Goal: Task Accomplishment & Management: Use online tool/utility

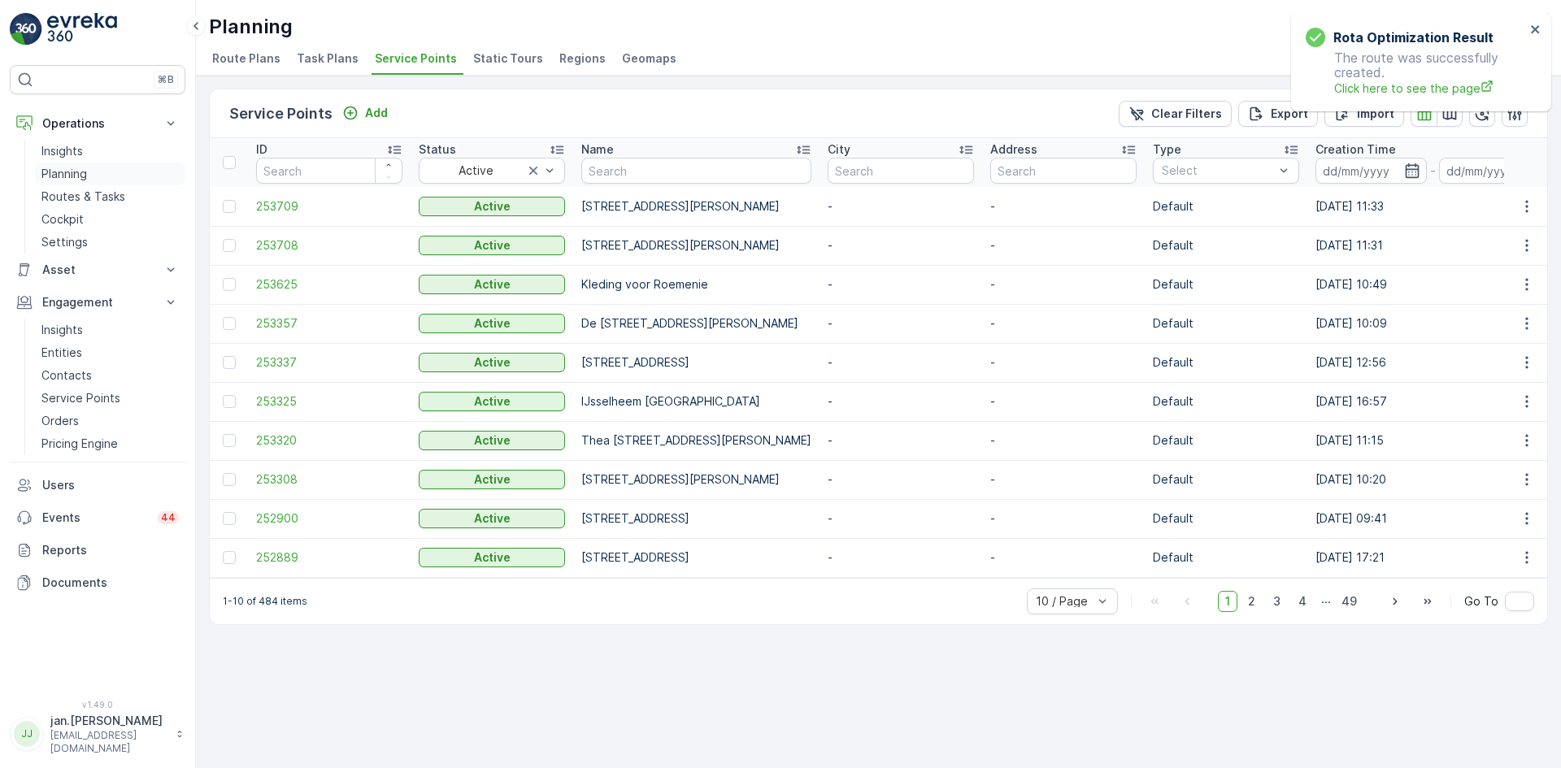
drag, startPoint x: 0, startPoint y: 0, endPoint x: 73, endPoint y: 178, distance: 192.5
click at [73, 178] on p "Planning" at bounding box center [64, 174] width 46 height 16
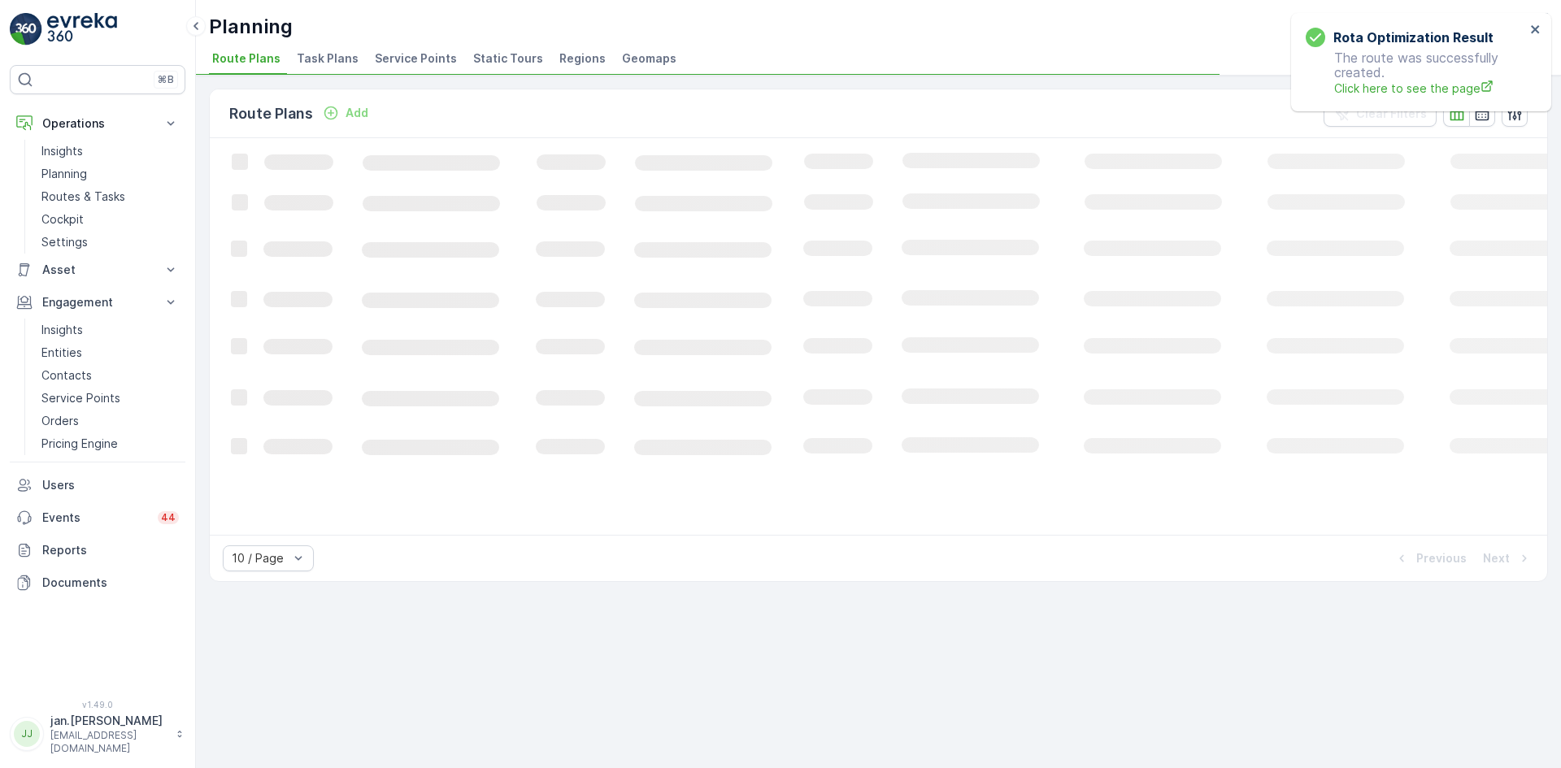
click at [418, 59] on span "Service Points" at bounding box center [416, 58] width 82 height 16
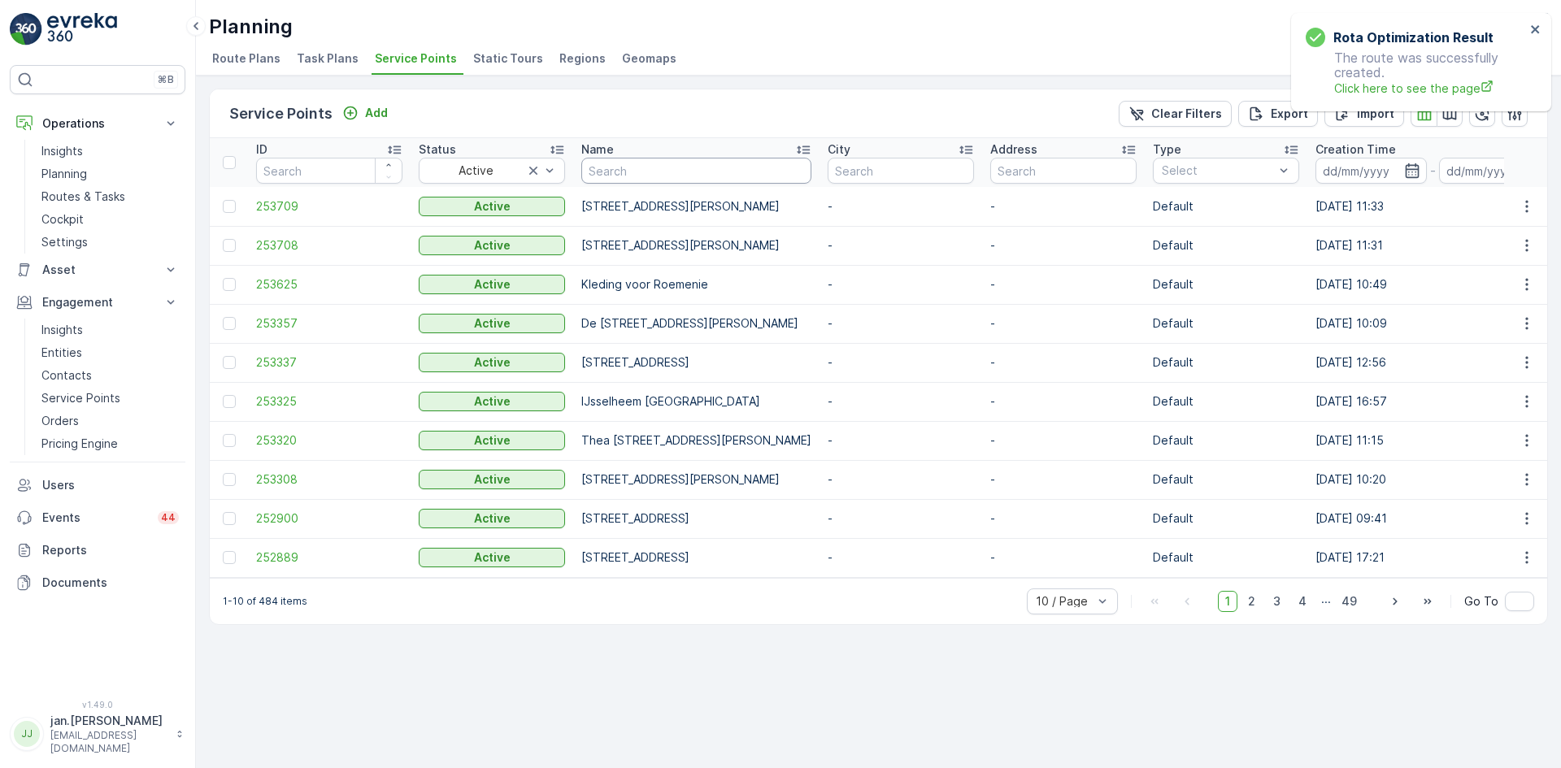
click at [634, 172] on input "text" at bounding box center [696, 171] width 230 height 26
type input "kumb"
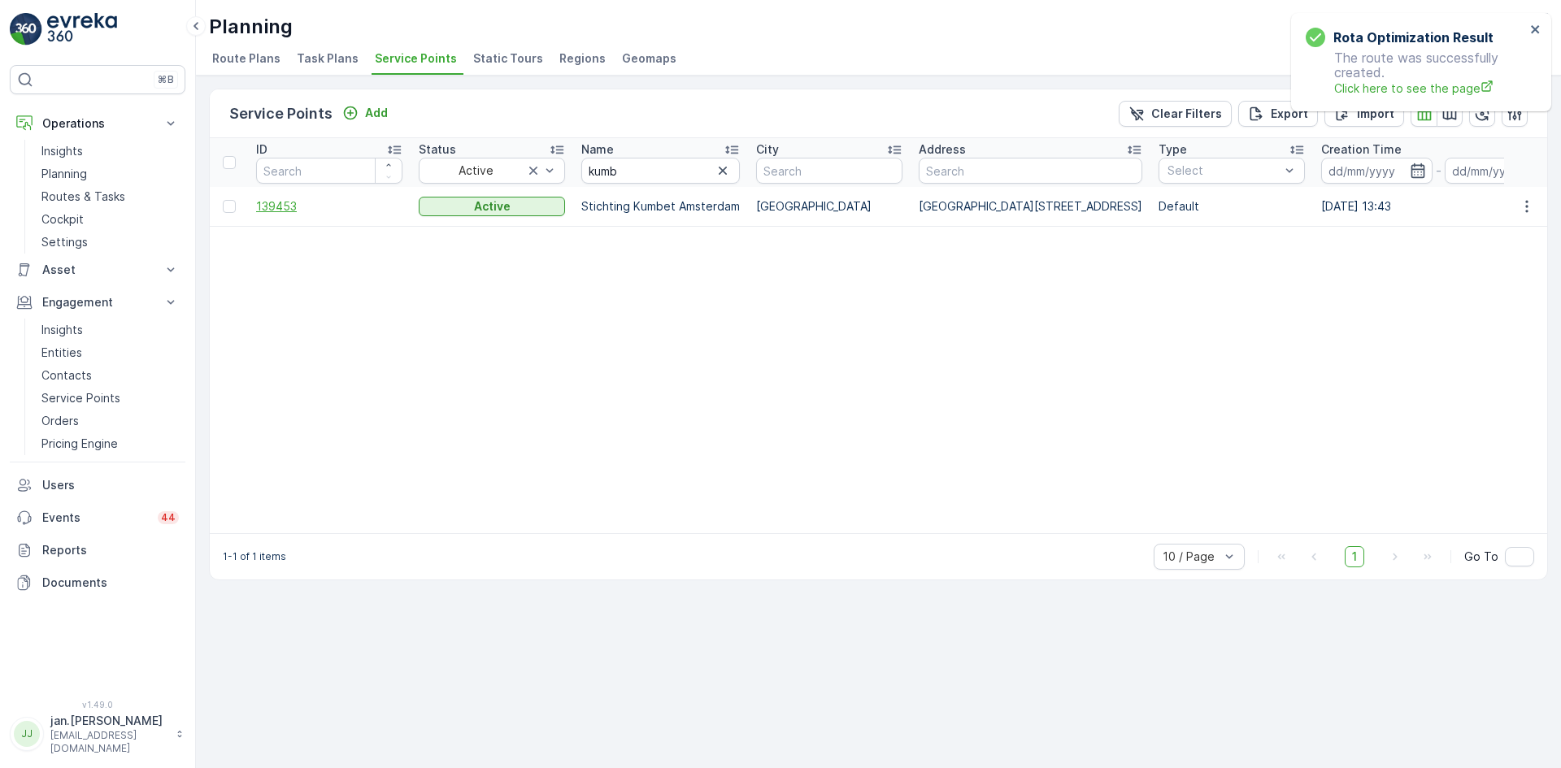
click at [302, 202] on span "139453" at bounding box center [329, 206] width 146 height 16
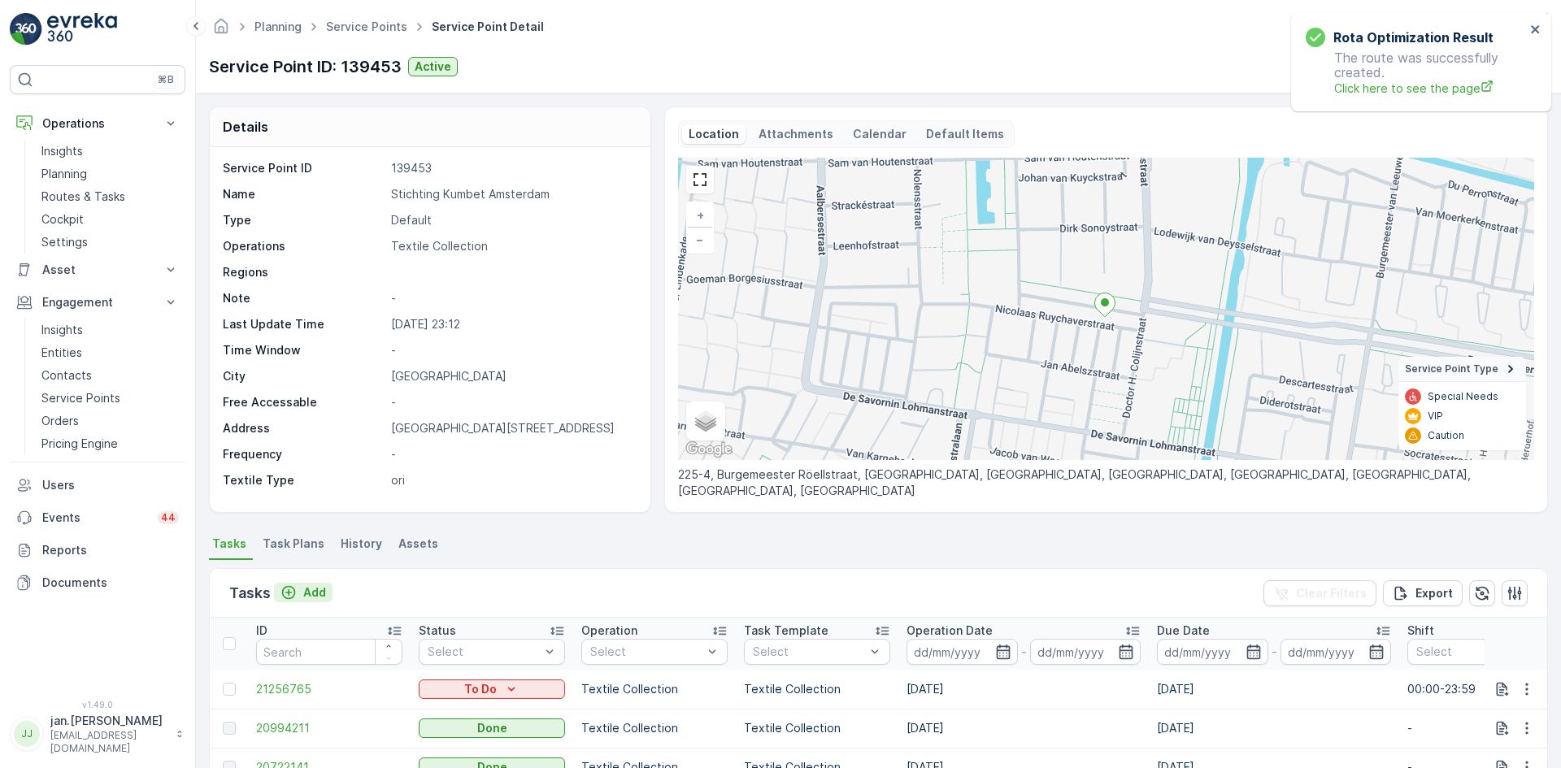
click at [304, 583] on button "Add" at bounding box center [303, 593] width 59 height 20
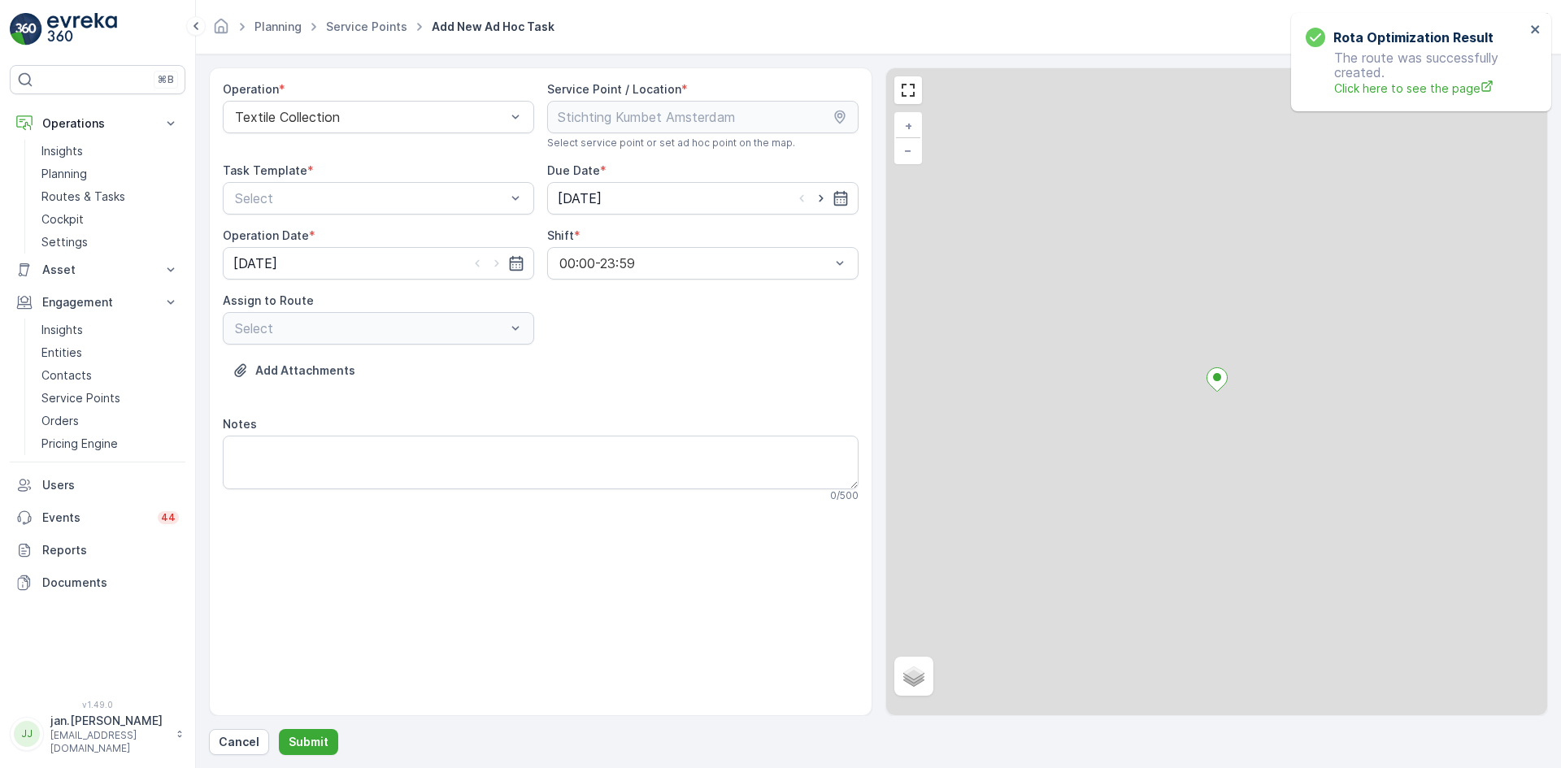
click at [367, 328] on div "Select" at bounding box center [378, 328] width 311 height 33
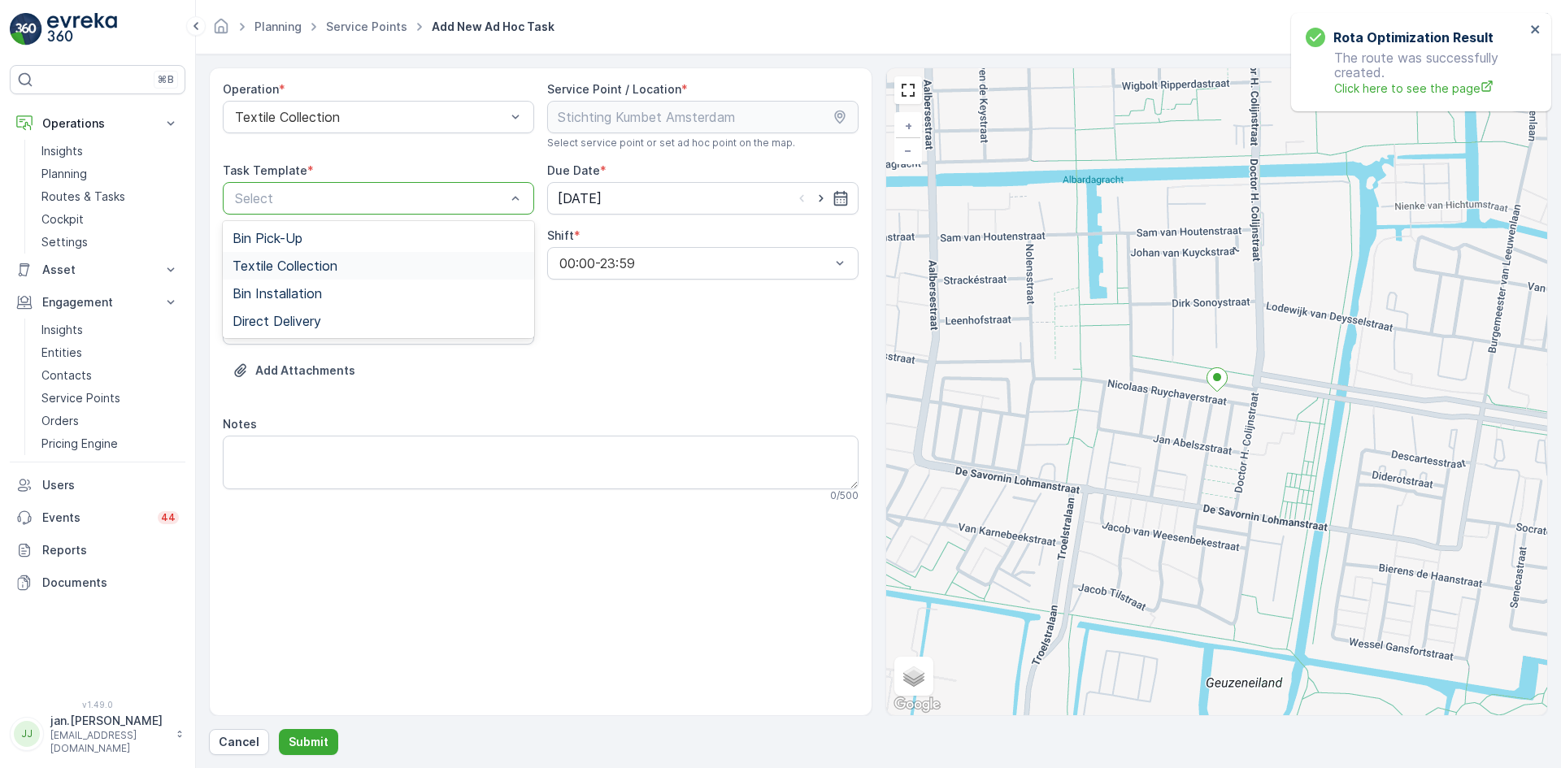
click at [304, 278] on div "Textile Collection" at bounding box center [378, 266] width 311 height 28
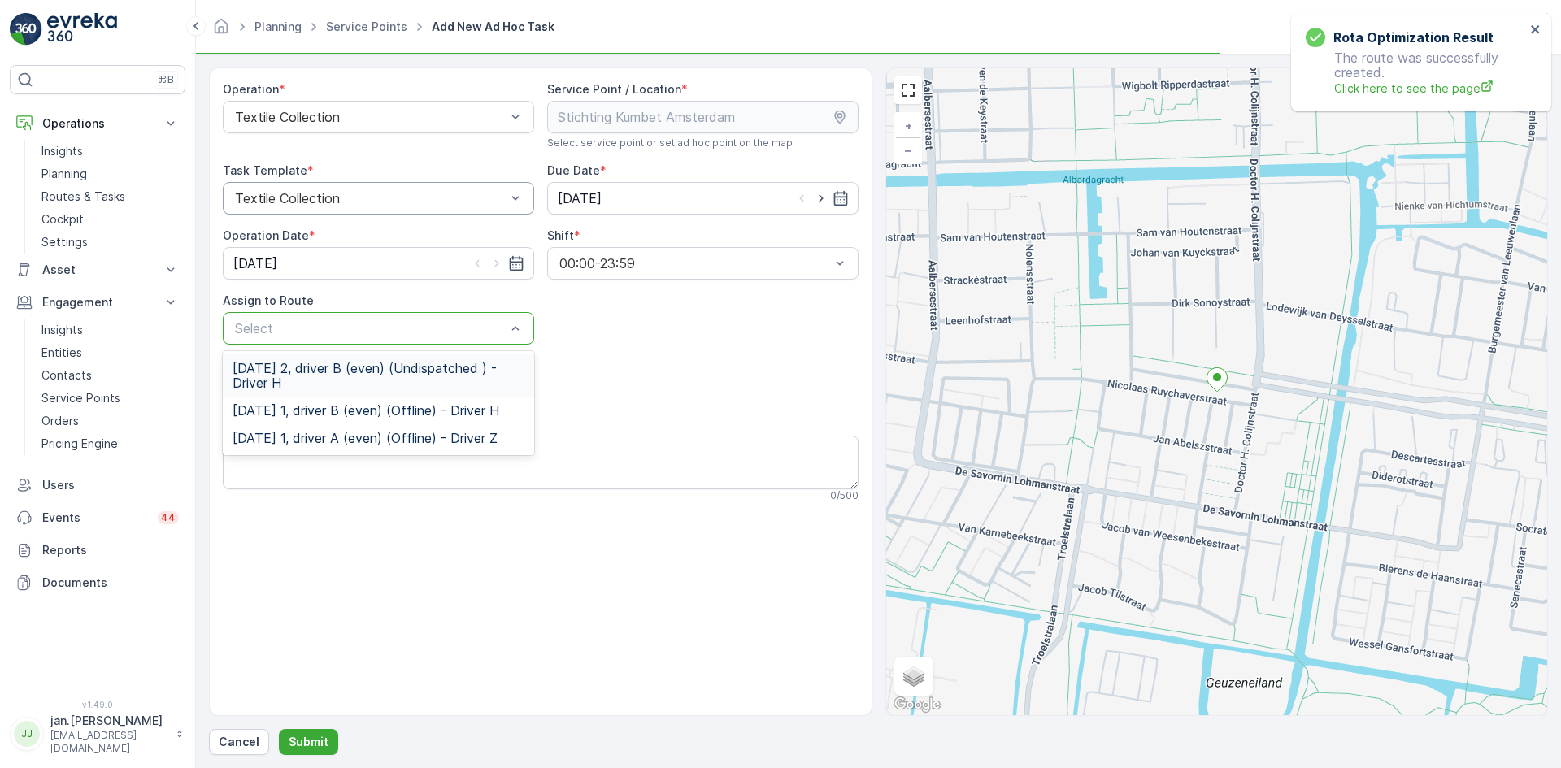
click at [368, 318] on div "Select" at bounding box center [378, 328] width 311 height 33
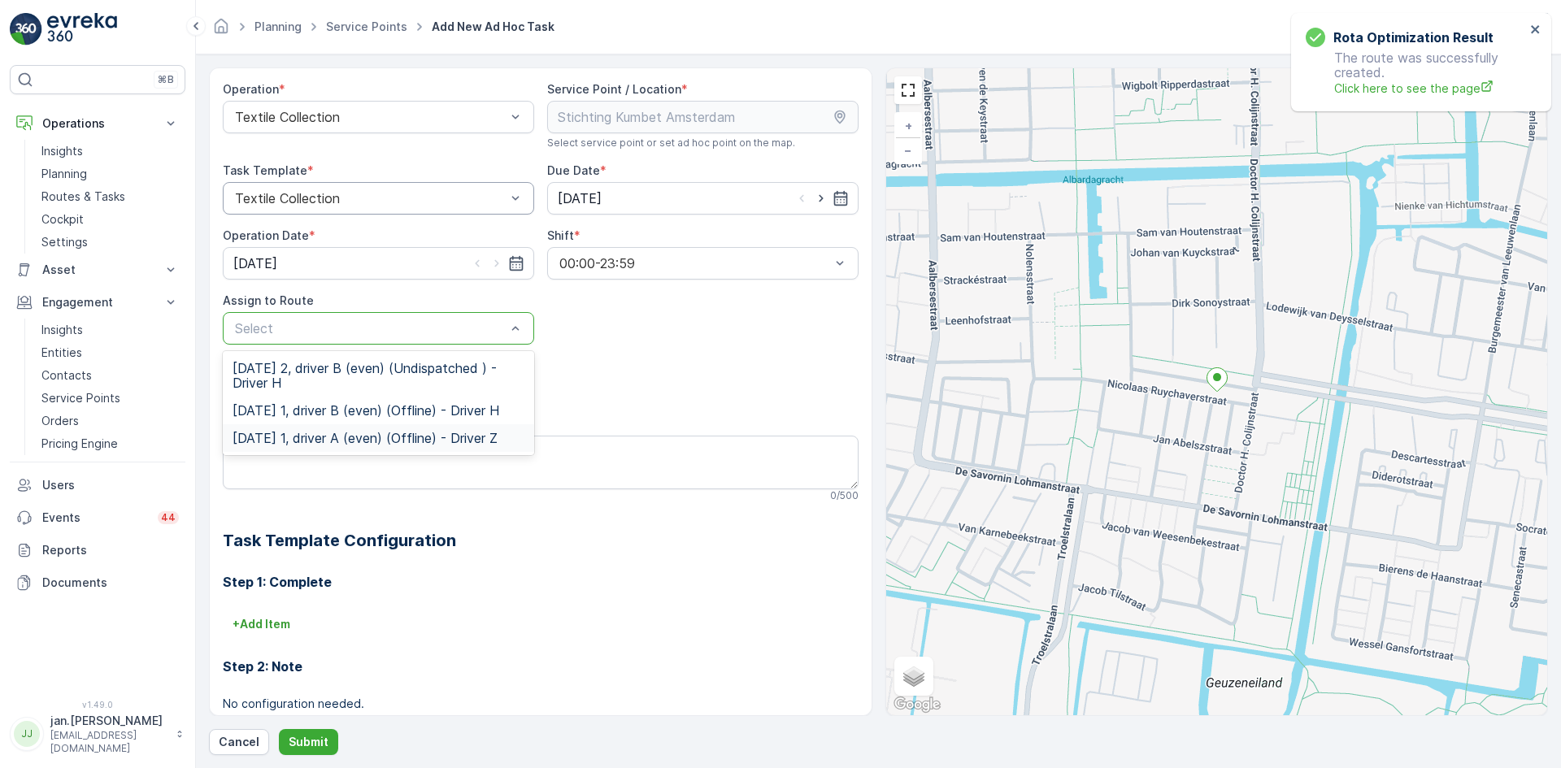
click at [320, 439] on span "Thursday 1, driver A (even) (Offline) - Driver Z" at bounding box center [365, 438] width 265 height 15
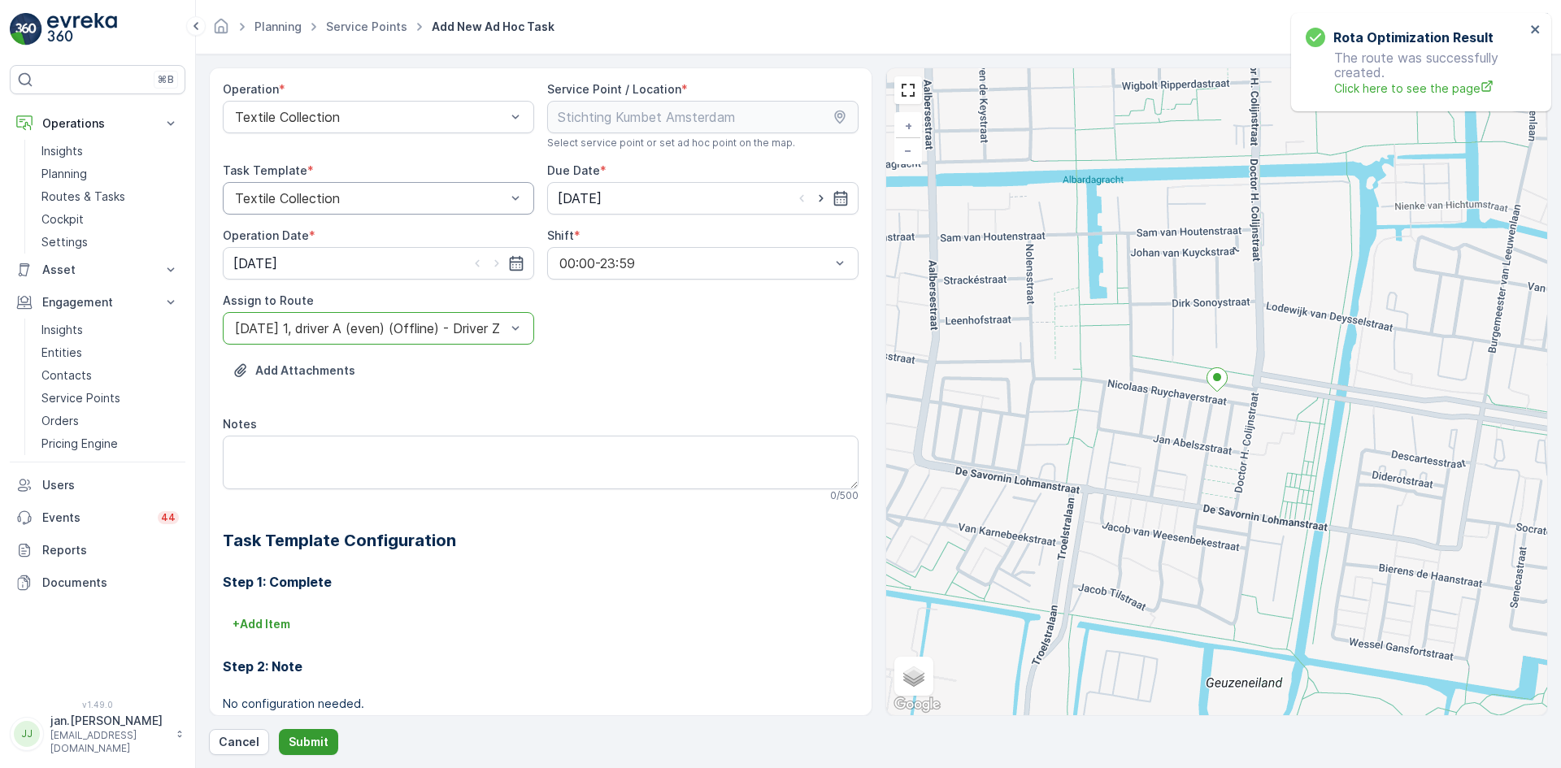
click at [302, 736] on p "Submit" at bounding box center [309, 742] width 40 height 16
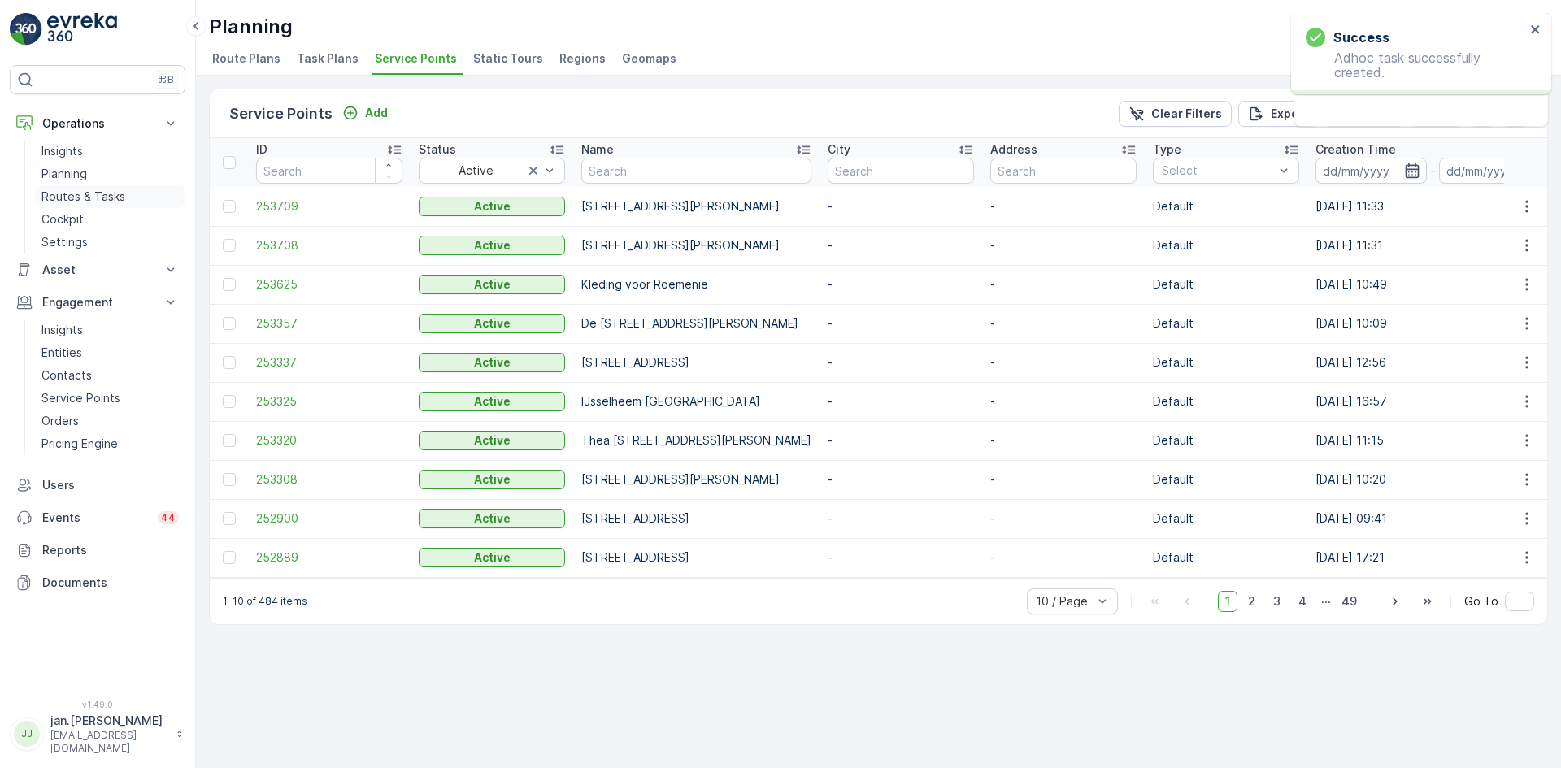
click at [103, 195] on p "Routes & Tasks" at bounding box center [83, 197] width 84 height 16
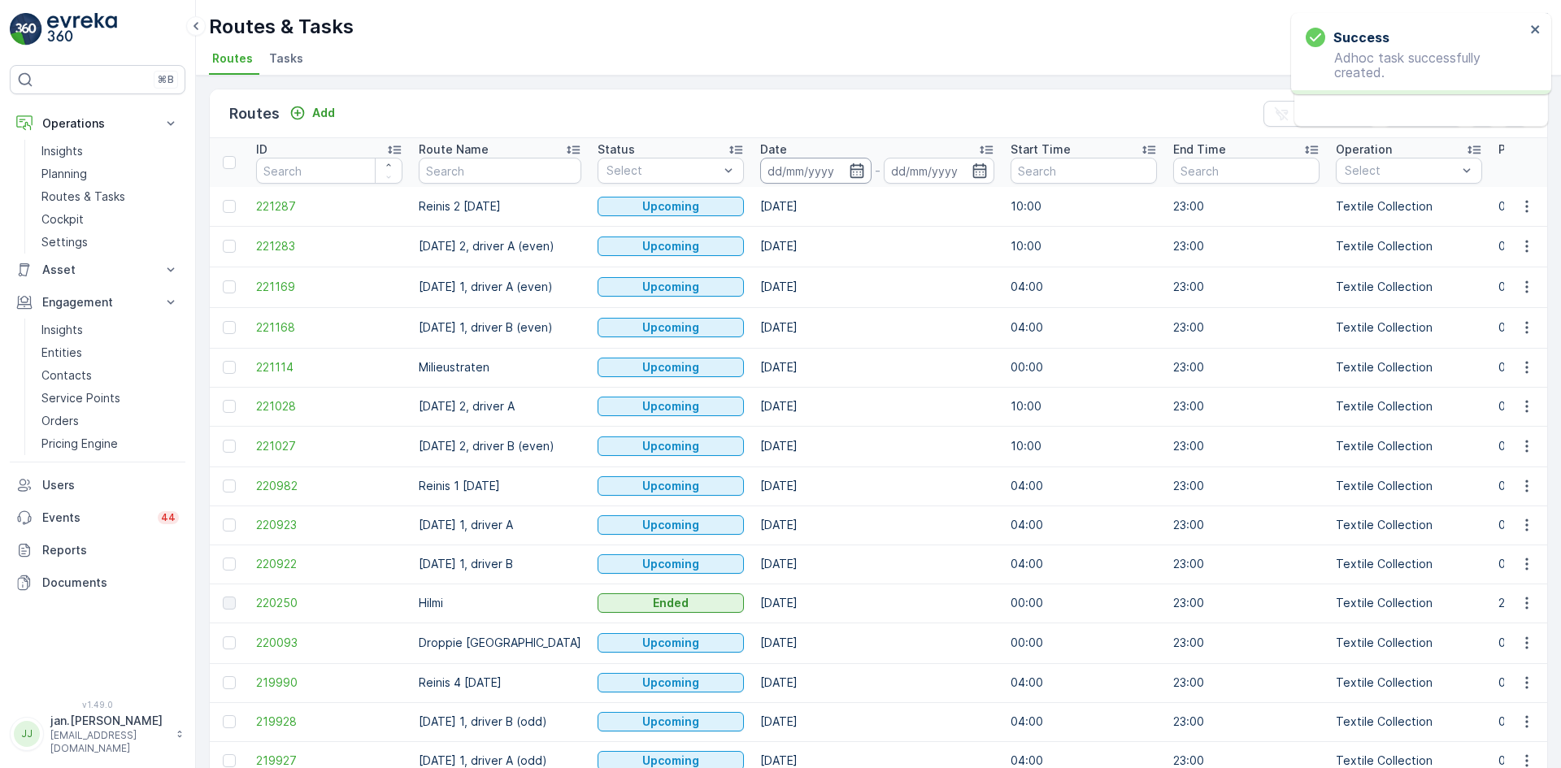
click at [827, 166] on input at bounding box center [815, 171] width 111 height 26
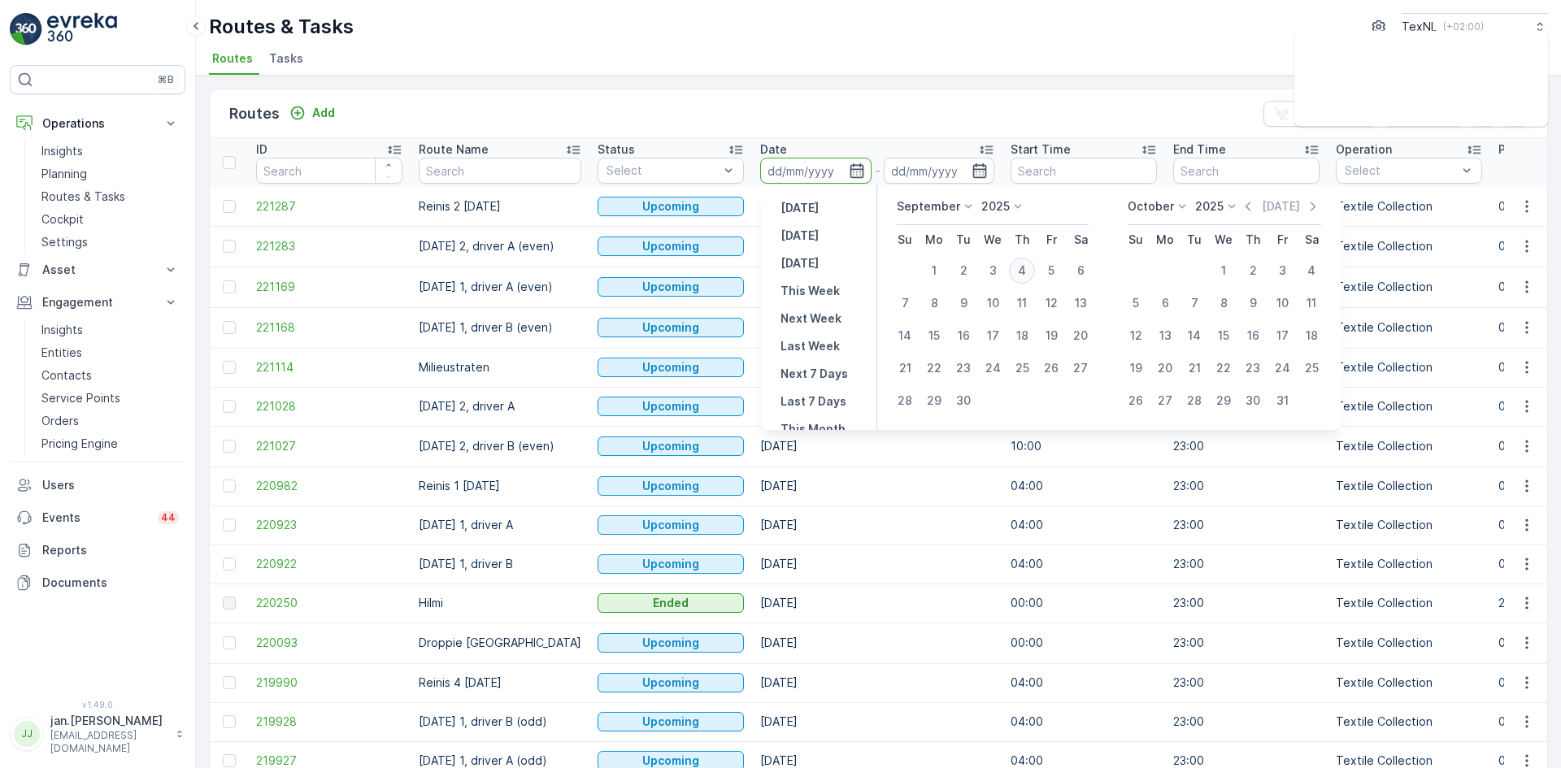
click at [1021, 272] on div "4" at bounding box center [1022, 271] width 26 height 26
type input "[DATE]"
click at [1021, 271] on div "4" at bounding box center [1022, 271] width 26 height 26
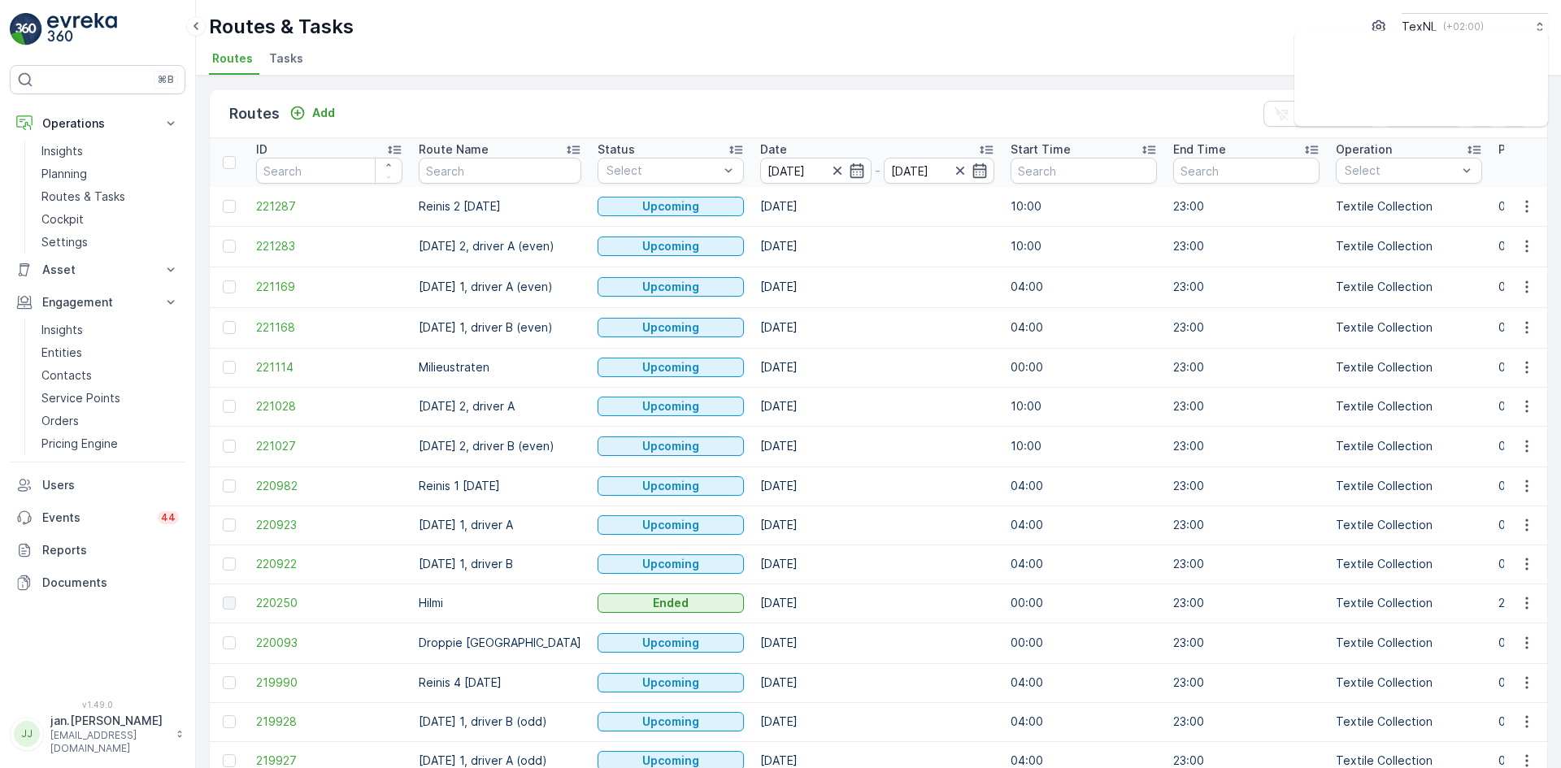
type input "[DATE]"
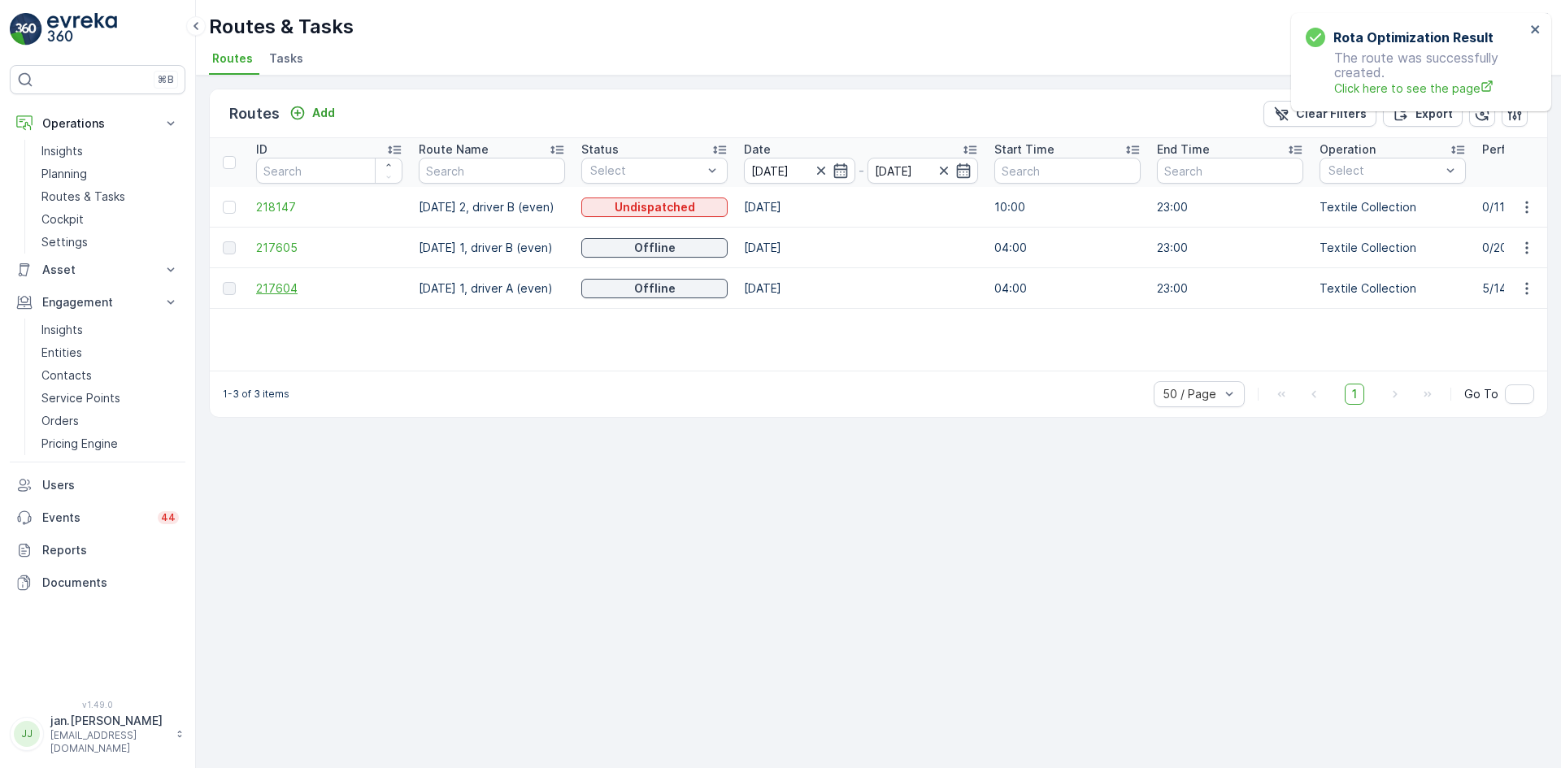
click at [282, 288] on span "217604" at bounding box center [329, 289] width 146 height 16
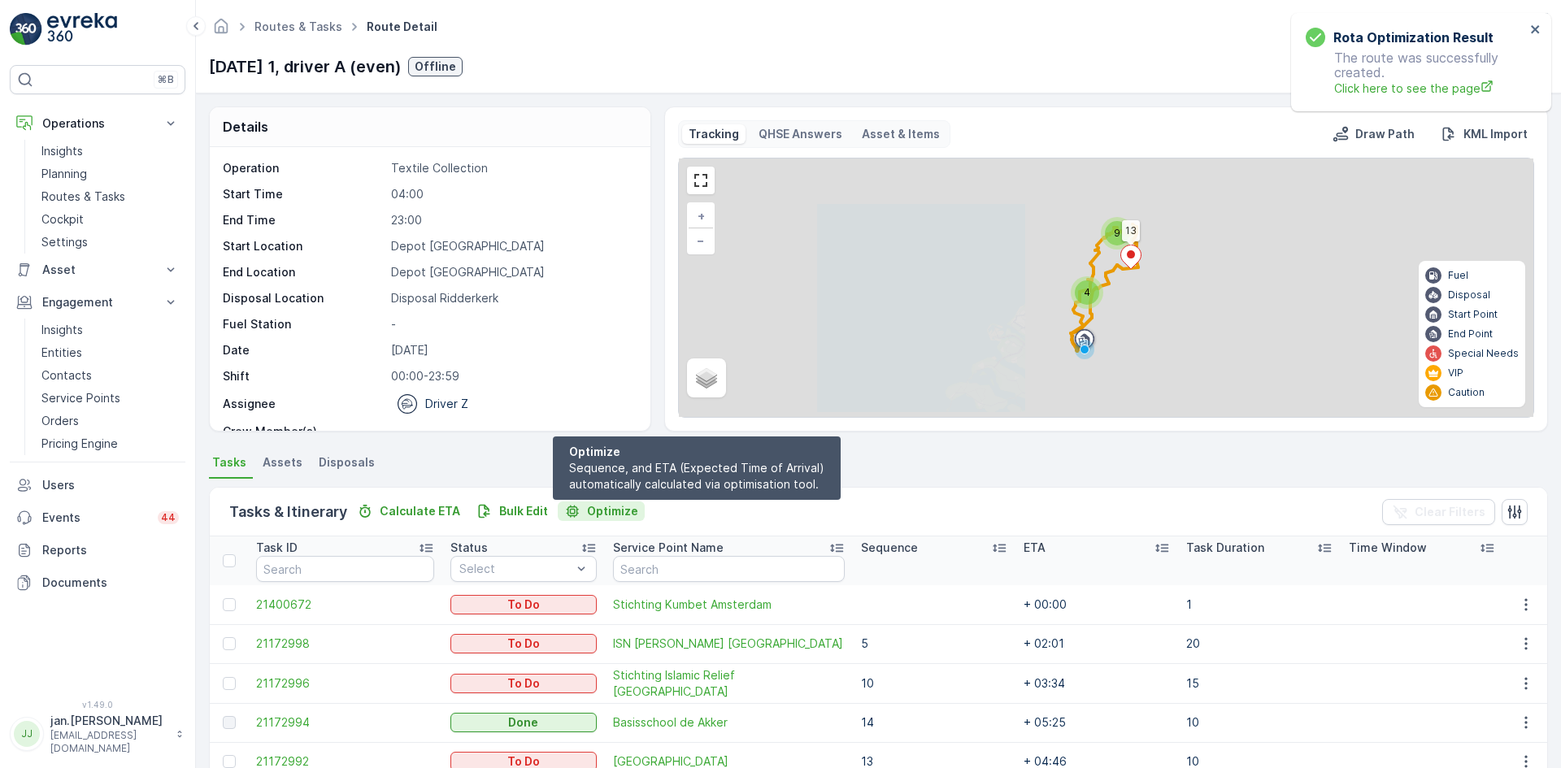
click at [612, 510] on p "Optimize" at bounding box center [612, 511] width 51 height 16
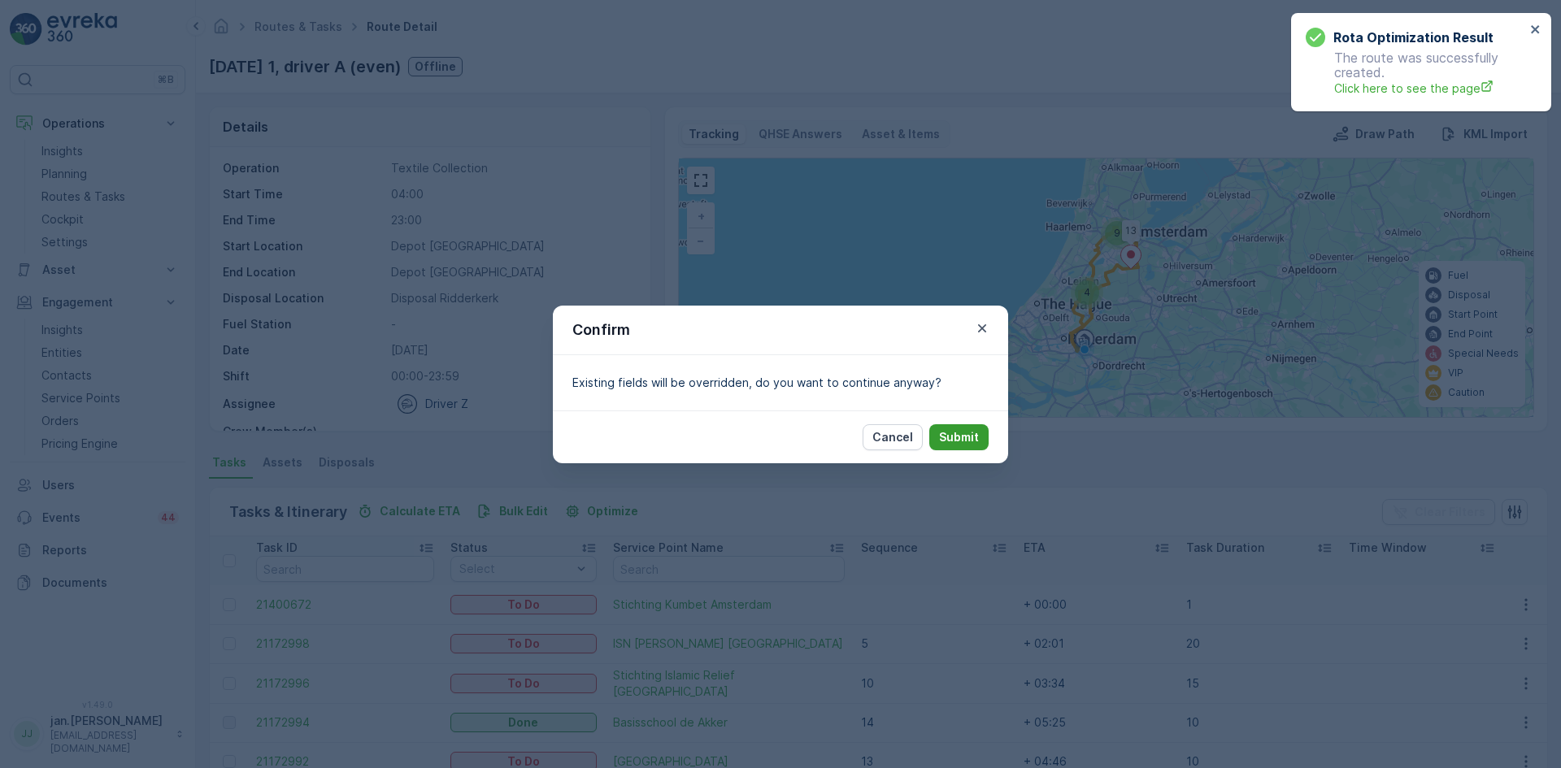
click at [965, 429] on p "Submit" at bounding box center [959, 437] width 40 height 16
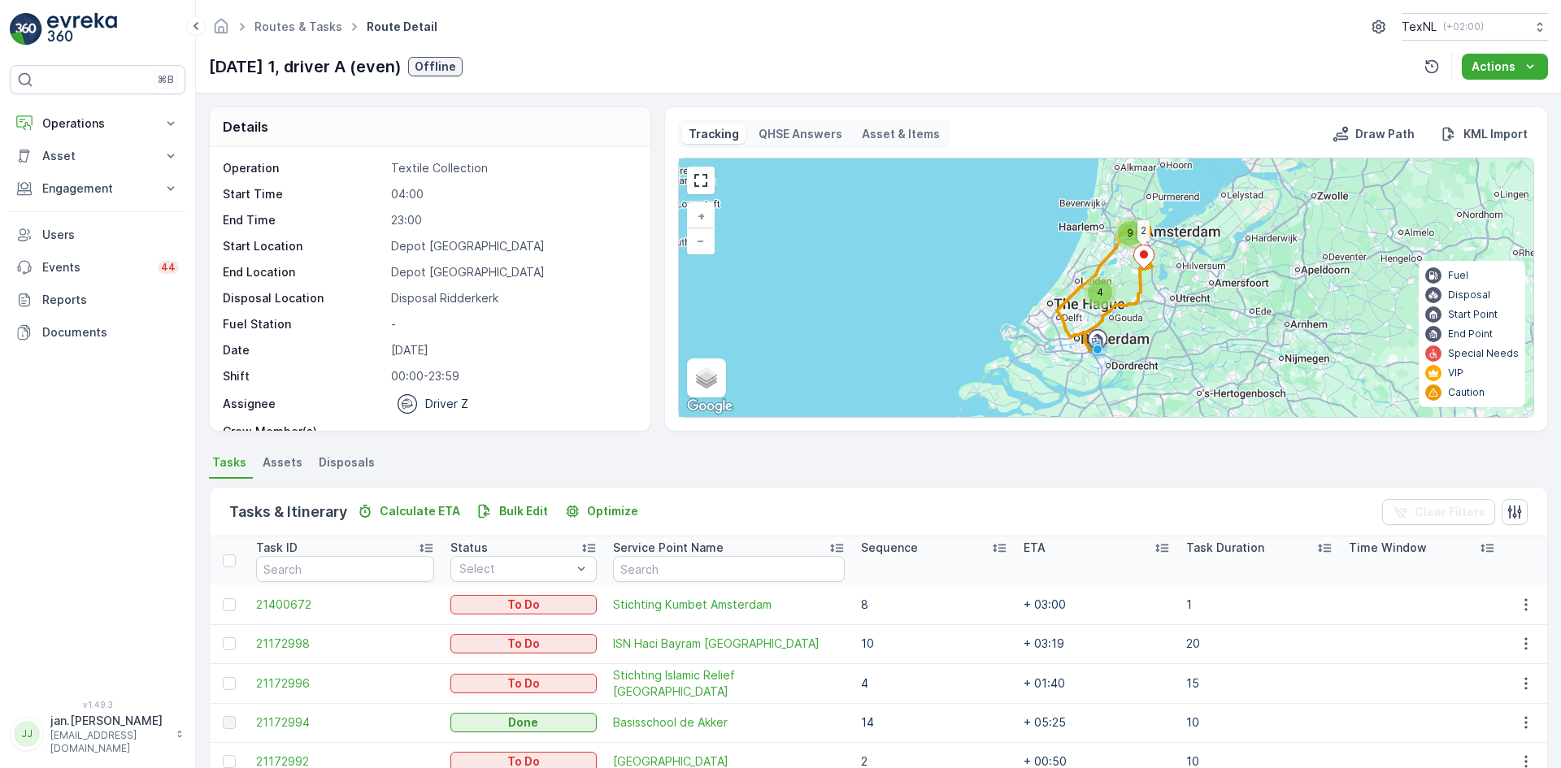
click at [880, 550] on p "Sequence" at bounding box center [889, 548] width 57 height 16
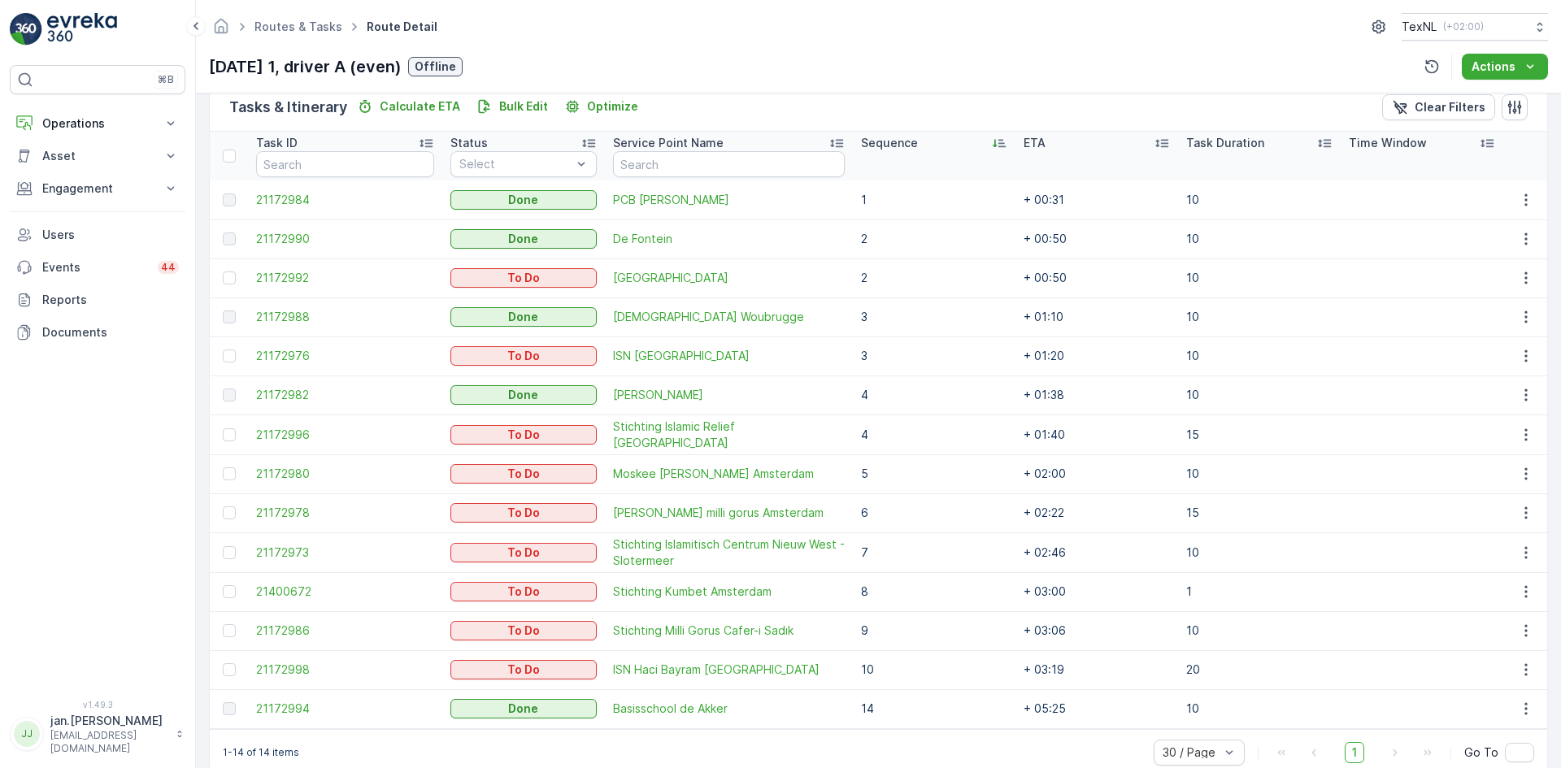
scroll to position [407, 0]
